Goal: Information Seeking & Learning: Learn about a topic

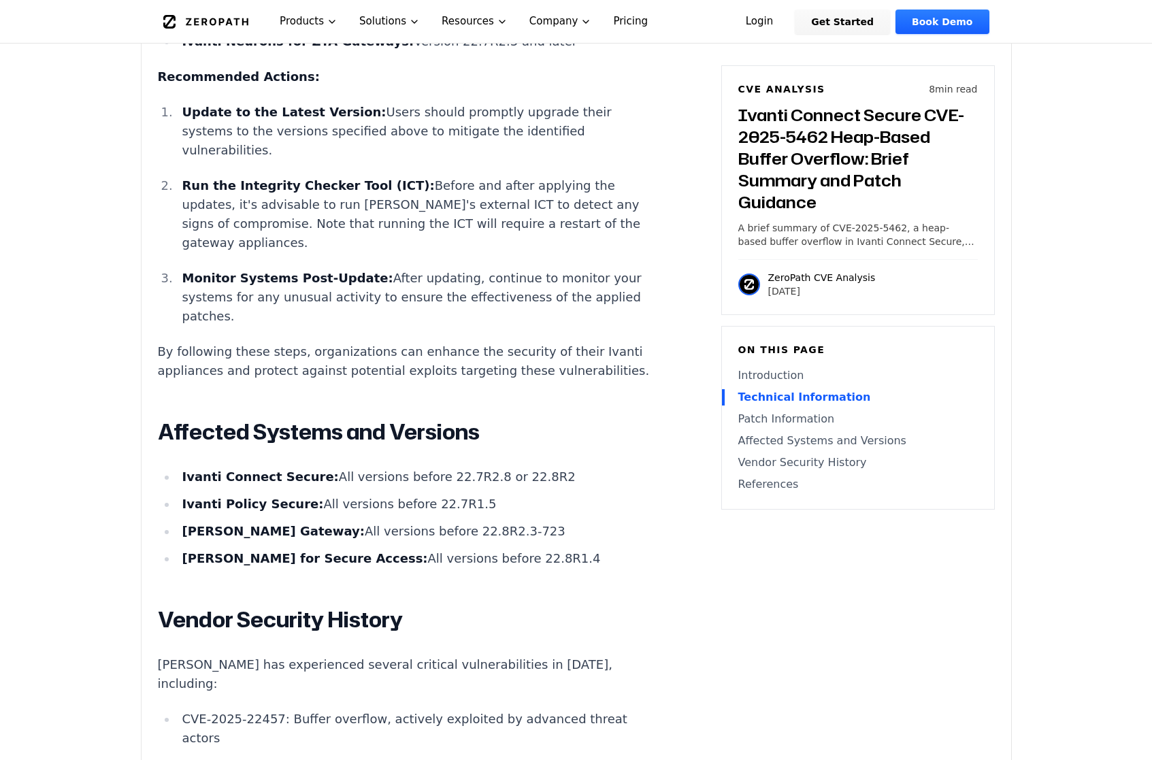
scroll to position [2245, 0]
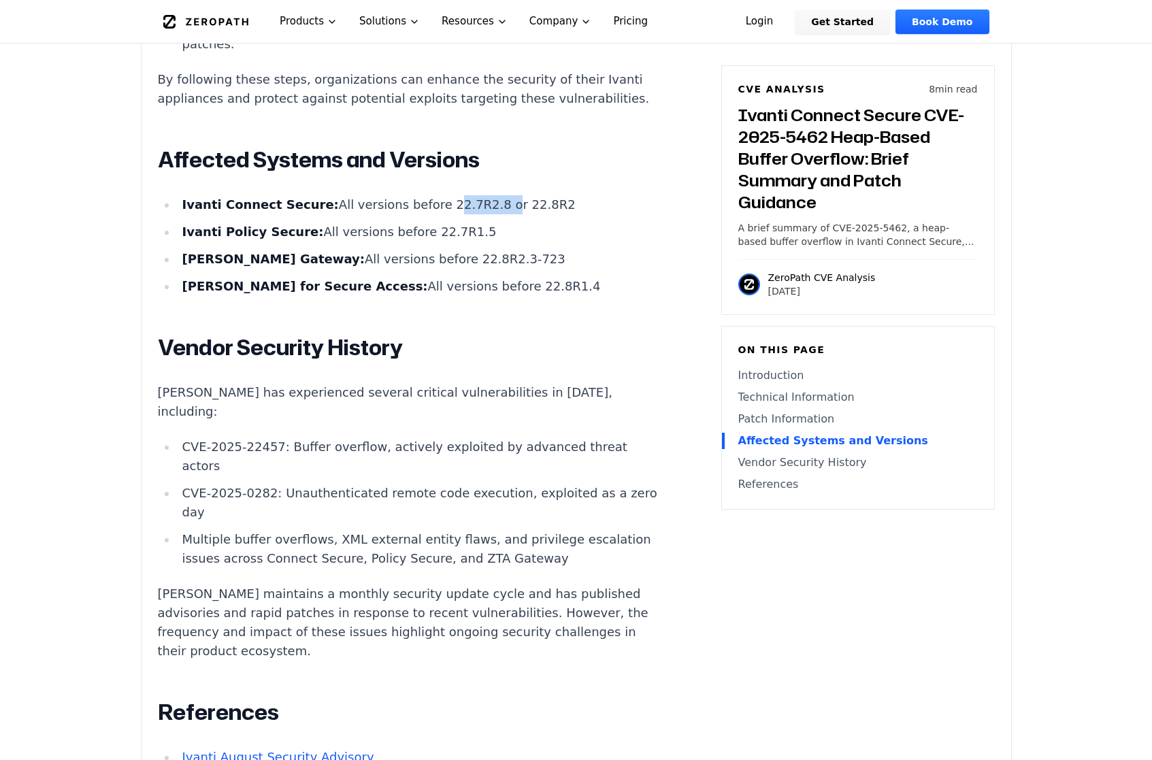
drag, startPoint x: 414, startPoint y: 192, endPoint x: 459, endPoint y: 190, distance: 44.9
click at [459, 195] on li "Ivanti Connect Secure: All versions before 22.7R2.8 or 22.8R2" at bounding box center [420, 204] width 487 height 19
drag, startPoint x: 346, startPoint y: 194, endPoint x: 468, endPoint y: 193, distance: 121.8
click at [468, 195] on li "Ivanti Connect Secure: All versions before 22.7R2.8 or 22.8R2" at bounding box center [420, 204] width 487 height 19
click at [487, 197] on li "Ivanti Connect Secure: All versions before 22.7R2.8 or 22.8R2" at bounding box center [420, 204] width 487 height 19
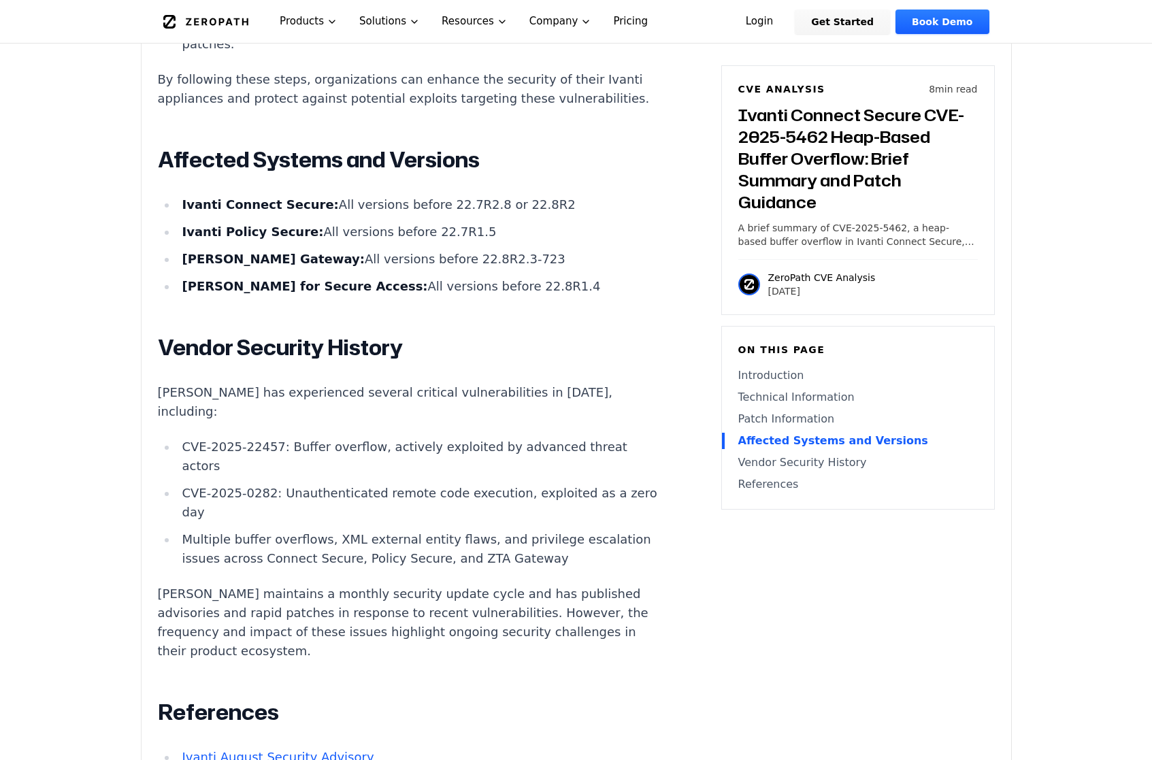
drag, startPoint x: 482, startPoint y: 190, endPoint x: 514, endPoint y: 191, distance: 32.0
click at [514, 195] on li "Ivanti Connect Secure: All versions before 22.7R2.8 or 22.8R2" at bounding box center [420, 204] width 487 height 19
drag, startPoint x: 411, startPoint y: 192, endPoint x: 456, endPoint y: 192, distance: 44.9
click at [456, 195] on li "Ivanti Connect Secure: All versions before 22.7R2.8 or 22.8R2" at bounding box center [420, 204] width 487 height 19
drag, startPoint x: 473, startPoint y: 188, endPoint x: 542, endPoint y: 192, distance: 69.5
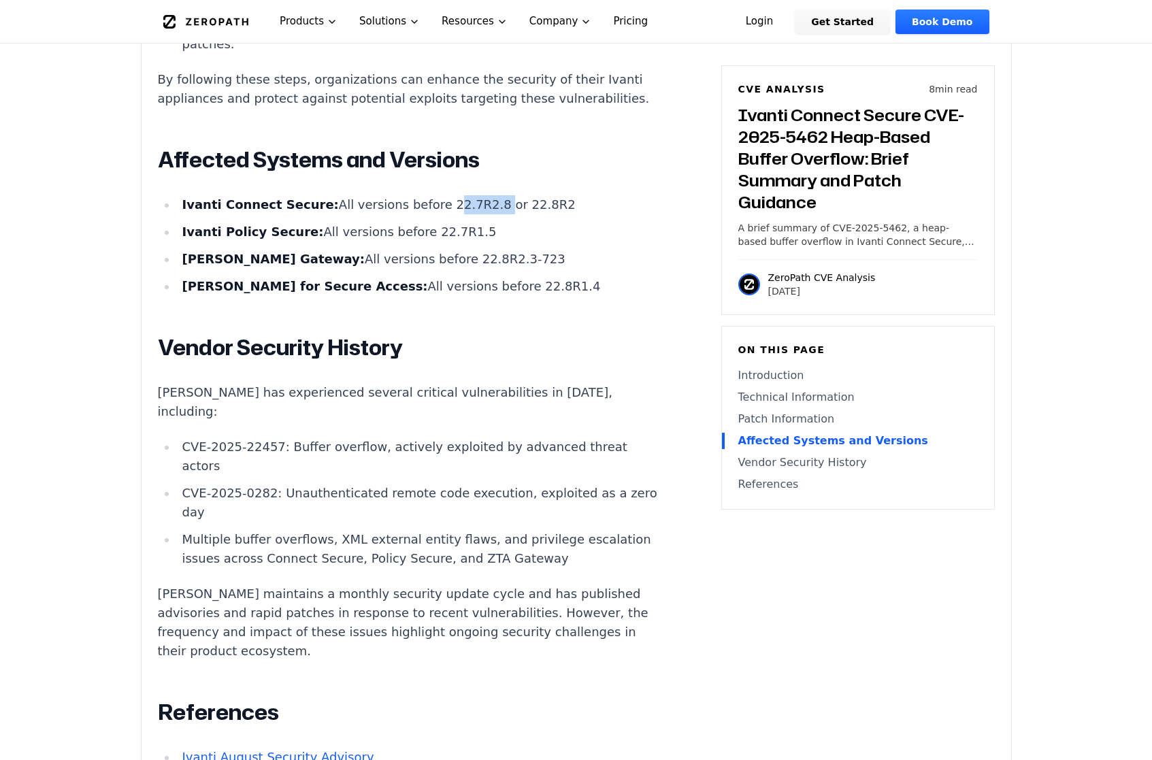
click at [542, 195] on li "Ivanti Connect Secure: All versions before 22.7R2.8 or 22.8R2" at bounding box center [420, 204] width 487 height 19
